Goal: Transaction & Acquisition: Obtain resource

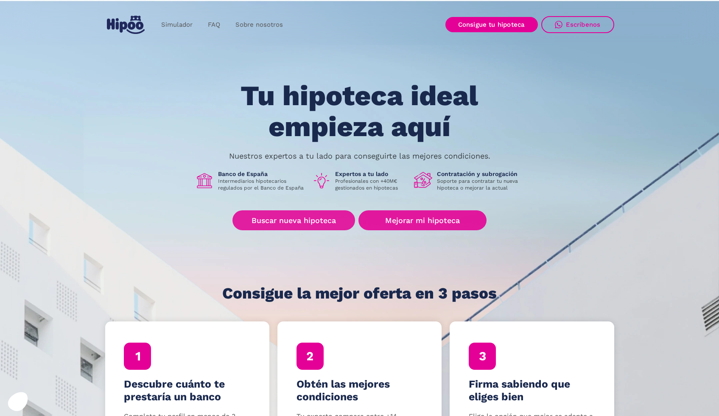
click at [316, 225] on link "Buscar nueva hipoteca" at bounding box center [293, 220] width 123 height 20
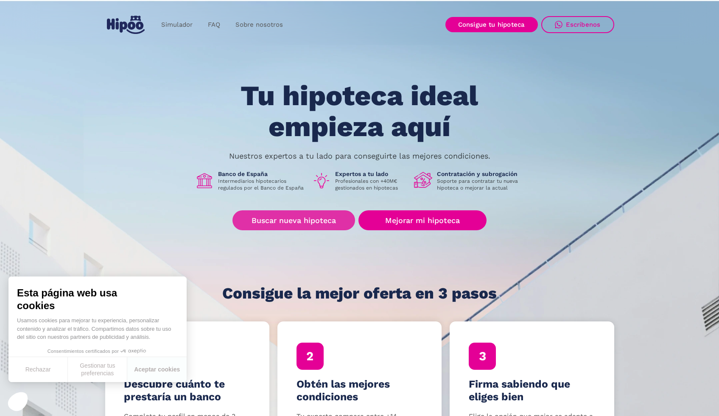
click at [294, 226] on link "Buscar nueva hipoteca" at bounding box center [293, 220] width 123 height 20
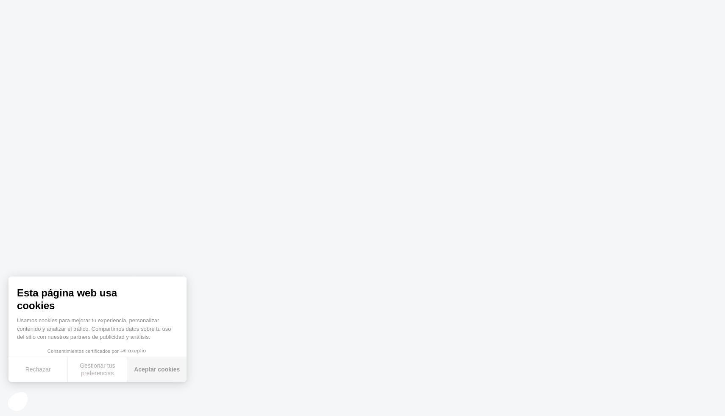
click at [158, 370] on button "Aceptar cookies" at bounding box center [156, 369] width 59 height 25
